Goal: Navigation & Orientation: Find specific page/section

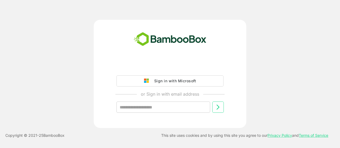
click at [219, 110] on icon at bounding box center [218, 107] width 6 height 6
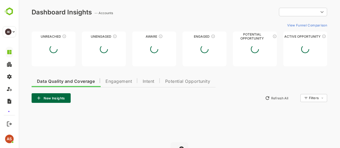
type input "**********"
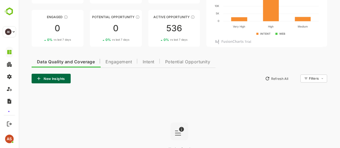
scroll to position [73, 0]
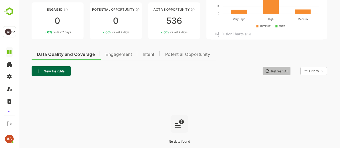
click at [274, 68] on button "Refresh All" at bounding box center [277, 71] width 28 height 9
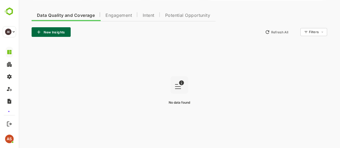
click at [177, 87] on rect at bounding box center [180, 85] width 18 height 18
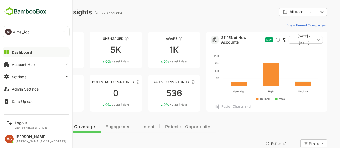
click at [23, 53] on div "Dashboard" at bounding box center [22, 52] width 20 height 5
click at [24, 67] on button "Account Hub" at bounding box center [36, 64] width 67 height 11
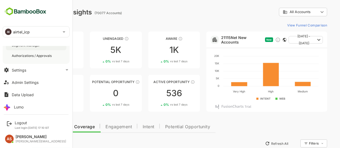
scroll to position [42, 0]
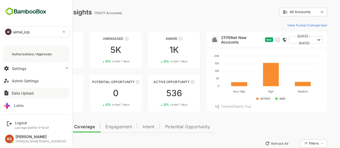
click at [22, 91] on div "Data Upload" at bounding box center [23, 93] width 22 height 5
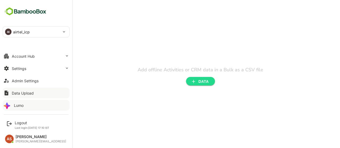
click at [18, 106] on div "Lumo" at bounding box center [19, 105] width 10 height 5
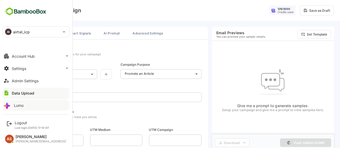
click at [7, 13] on img at bounding box center [25, 11] width 45 height 10
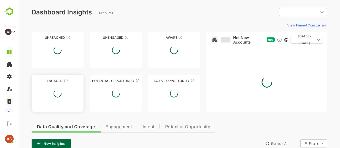
type input "**********"
